Goal: Find contact information: Find contact information

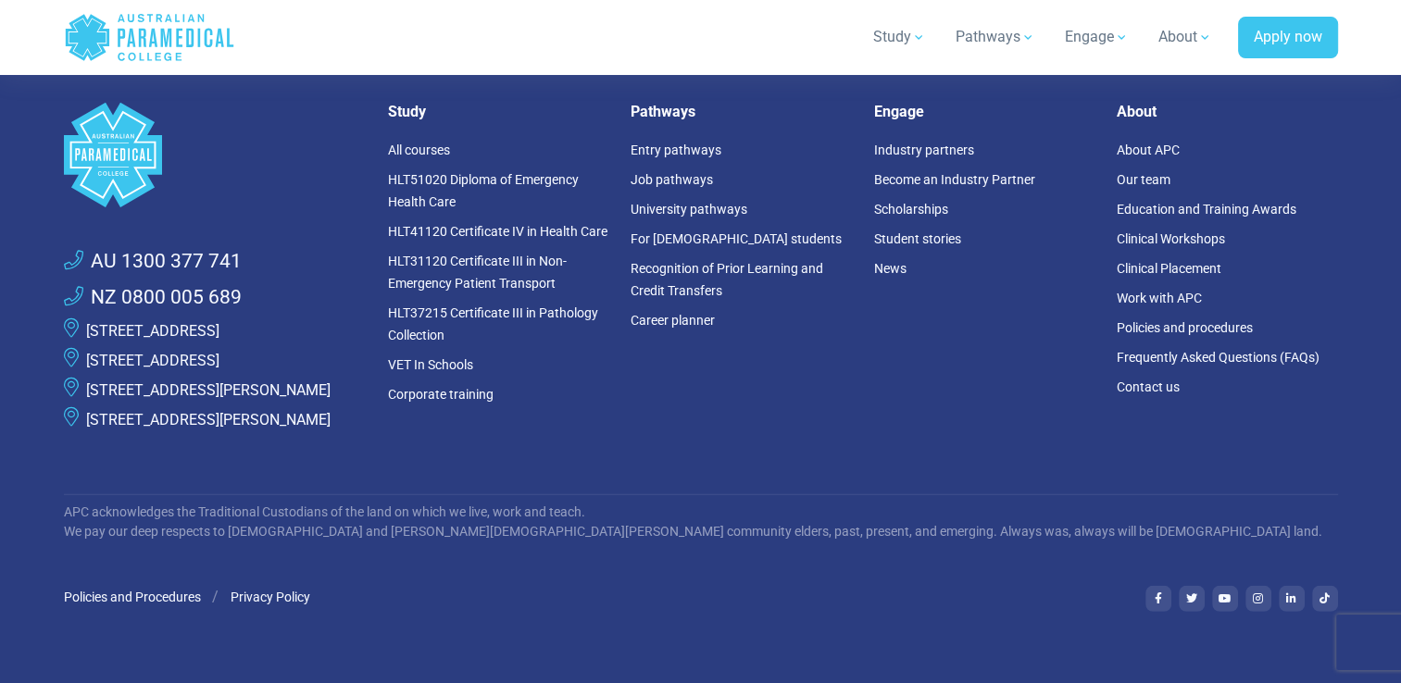
scroll to position [5092, 0]
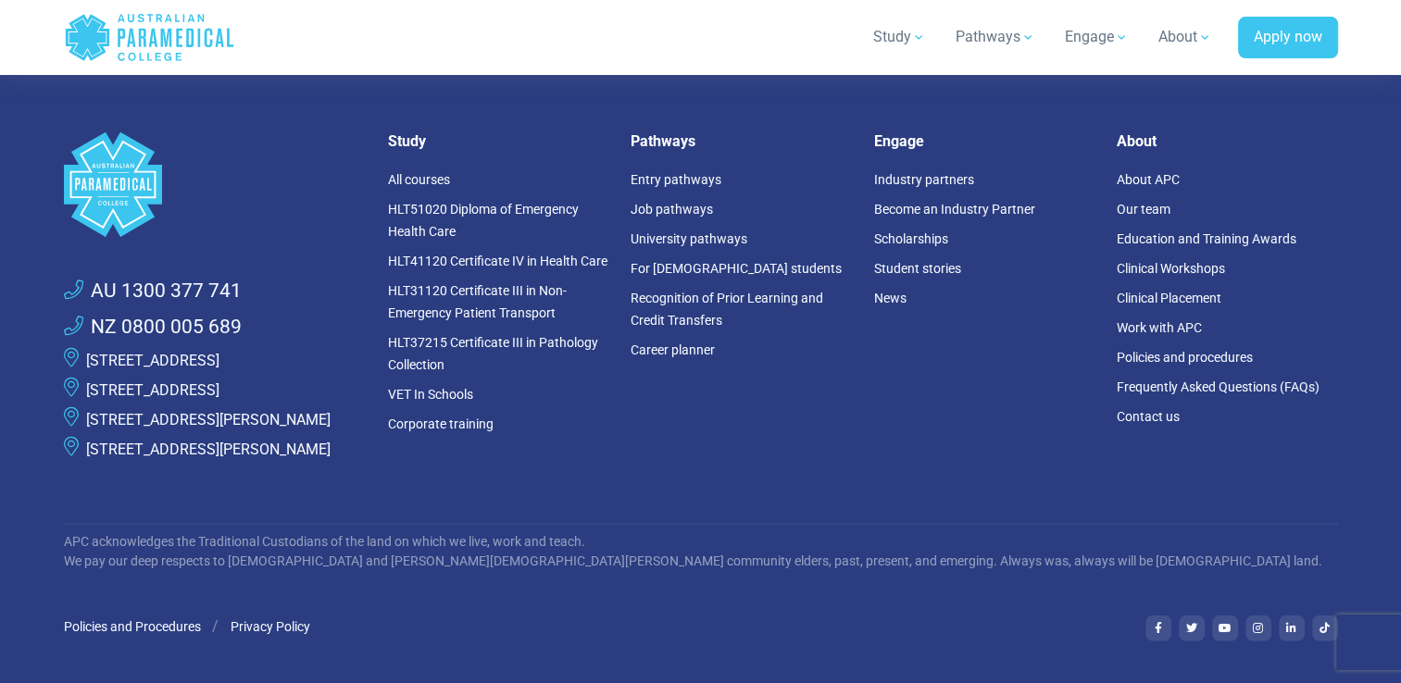
click at [179, 389] on link "[STREET_ADDRESS]" at bounding box center [152, 390] width 133 height 18
click at [219, 350] on p "[STREET_ADDRESS]" at bounding box center [152, 361] width 133 height 22
click at [219, 356] on link "[STREET_ADDRESS]" at bounding box center [152, 361] width 133 height 18
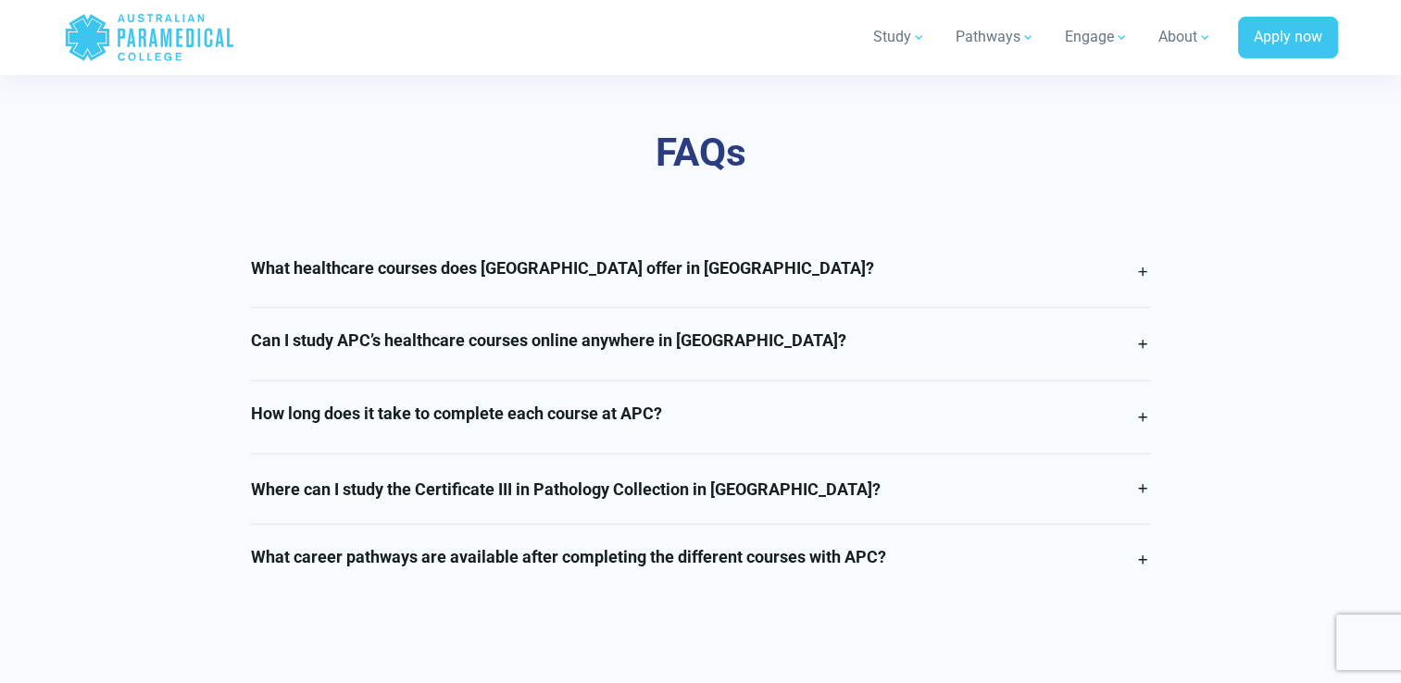
scroll to position [4722, 0]
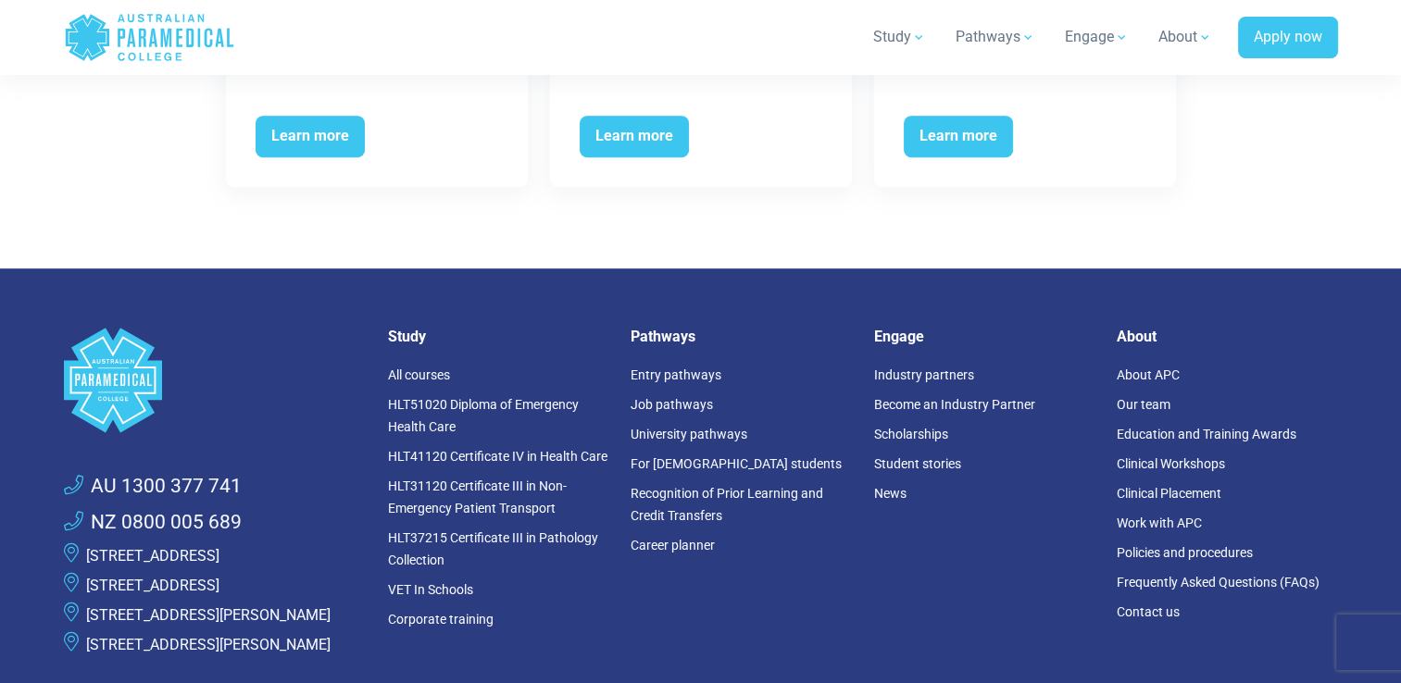
scroll to position [8055, 0]
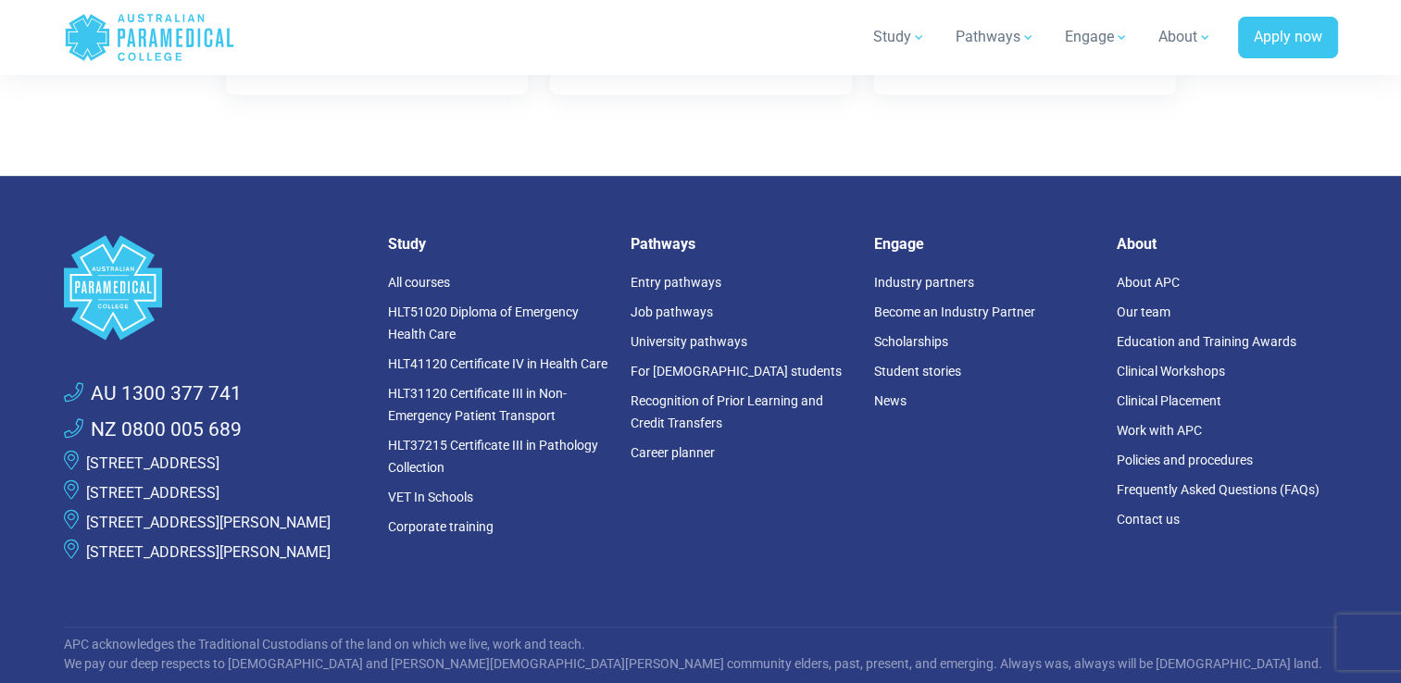
drag, startPoint x: 353, startPoint y: 367, endPoint x: 85, endPoint y: 373, distance: 267.7
click at [85, 449] on li "[STREET_ADDRESS]" at bounding box center [215, 464] width 302 height 30
drag, startPoint x: 85, startPoint y: 373, endPoint x: 126, endPoint y: 371, distance: 40.8
copy link "[STREET_ADDRESS]"
